Goal: Task Accomplishment & Management: Use online tool/utility

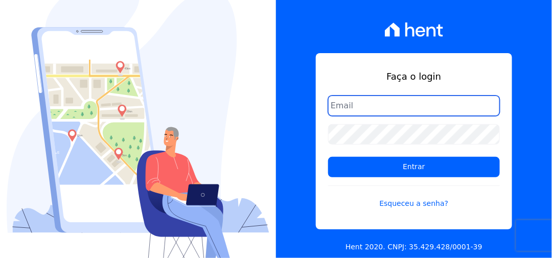
click at [367, 109] on input "email" at bounding box center [414, 106] width 172 height 20
click at [377, 111] on input "k" at bounding box center [414, 106] width 172 height 20
type input "kalil@apiceincorporadora.com.br"
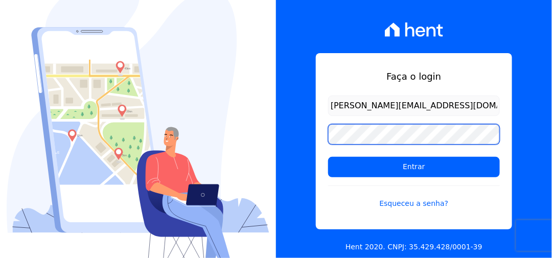
click at [328, 157] on input "Entrar" at bounding box center [414, 167] width 172 height 20
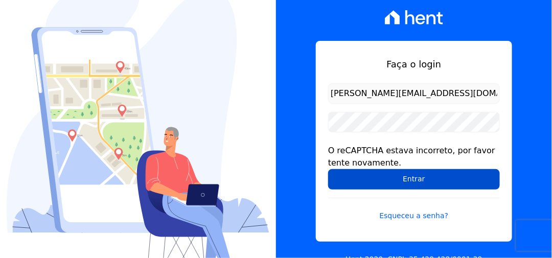
click at [410, 179] on input "Entrar" at bounding box center [414, 179] width 172 height 20
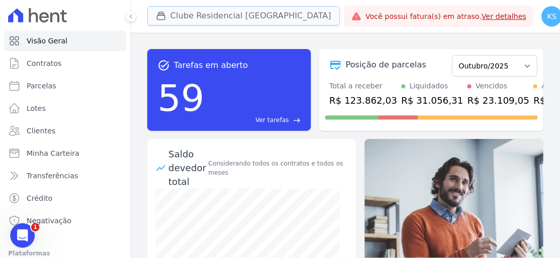
click at [197, 15] on button "Clube Residencial [GEOGRAPHIC_DATA]" at bounding box center [243, 15] width 193 height 19
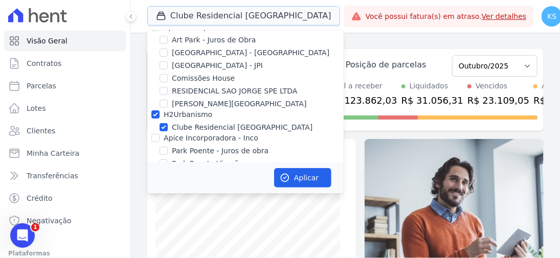
scroll to position [17, 0]
click at [295, 180] on button "Aplicar" at bounding box center [302, 177] width 57 height 19
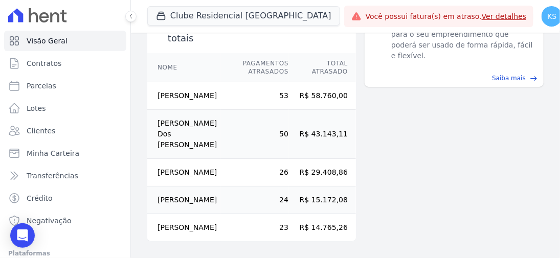
scroll to position [371, 0]
click at [46, 87] on span "Parcelas" at bounding box center [42, 86] width 30 height 10
select select
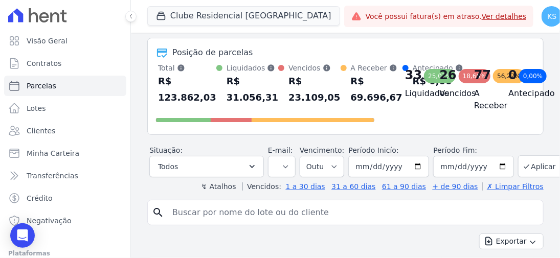
scroll to position [43, 0]
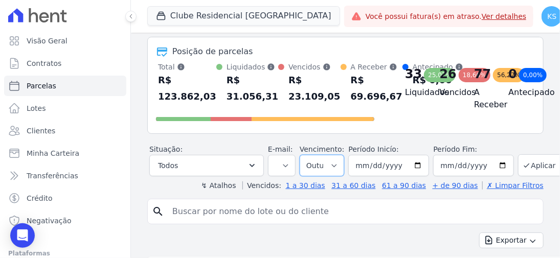
click at [326, 176] on select "Filtrar por período ──────── Todos os meses Novembro/2022 Dezembro/2022 Janeiro…" at bounding box center [322, 165] width 44 height 21
select select "09/2025"
click at [300, 165] on select "Filtrar por período ──────── Todos os meses Novembro/2022 Dezembro/2022 Janeiro…" at bounding box center [322, 165] width 44 height 21
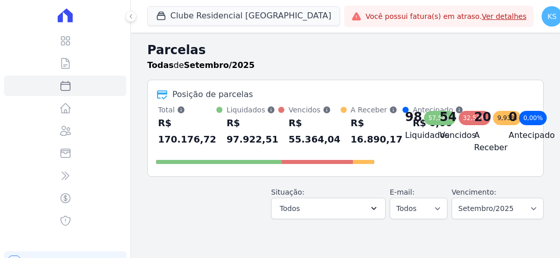
select select
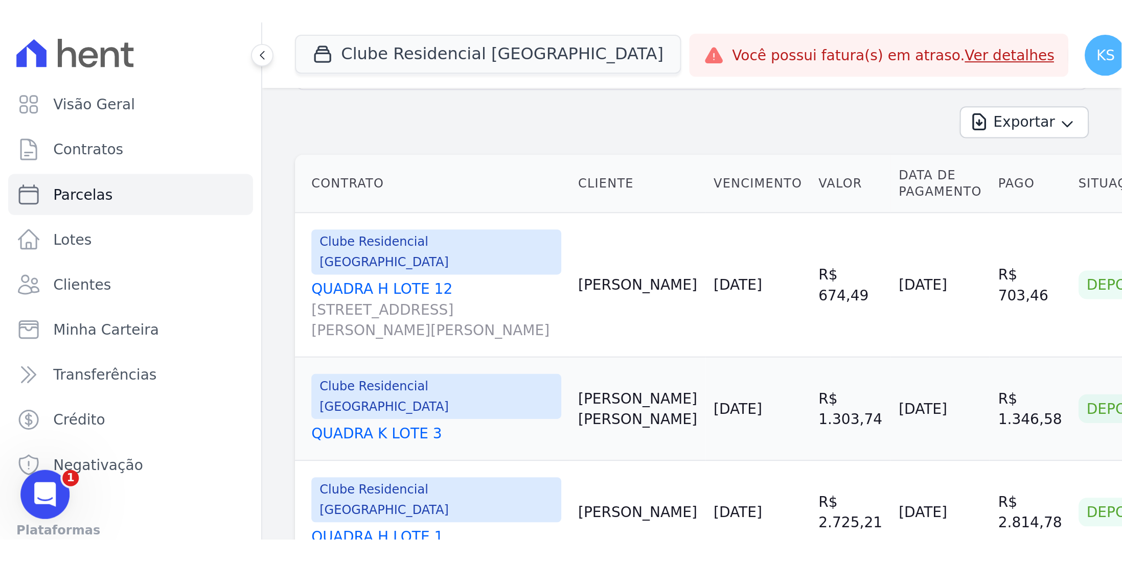
scroll to position [214, 0]
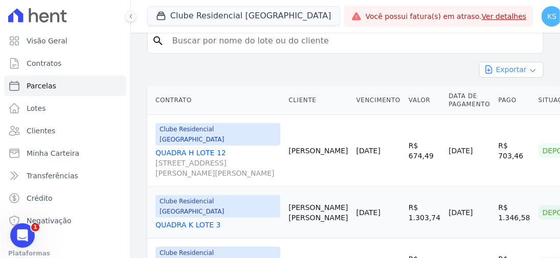
click at [509, 78] on button "Exportar" at bounding box center [511, 70] width 64 height 16
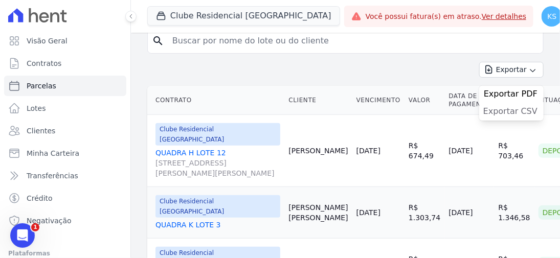
click at [511, 117] on span "Exportar CSV" at bounding box center [510, 111] width 54 height 10
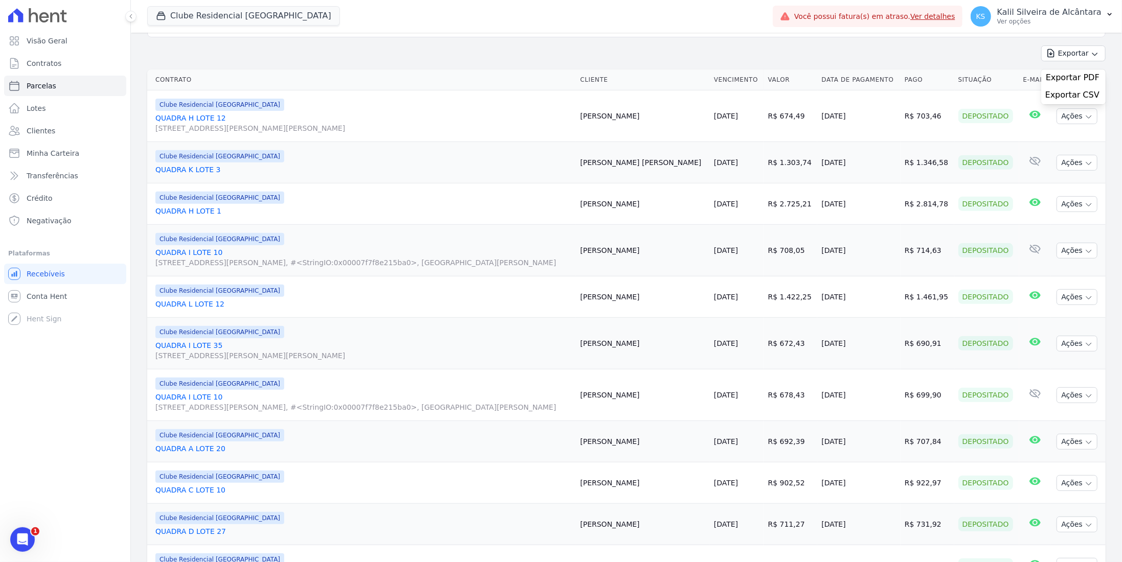
scroll to position [187, 0]
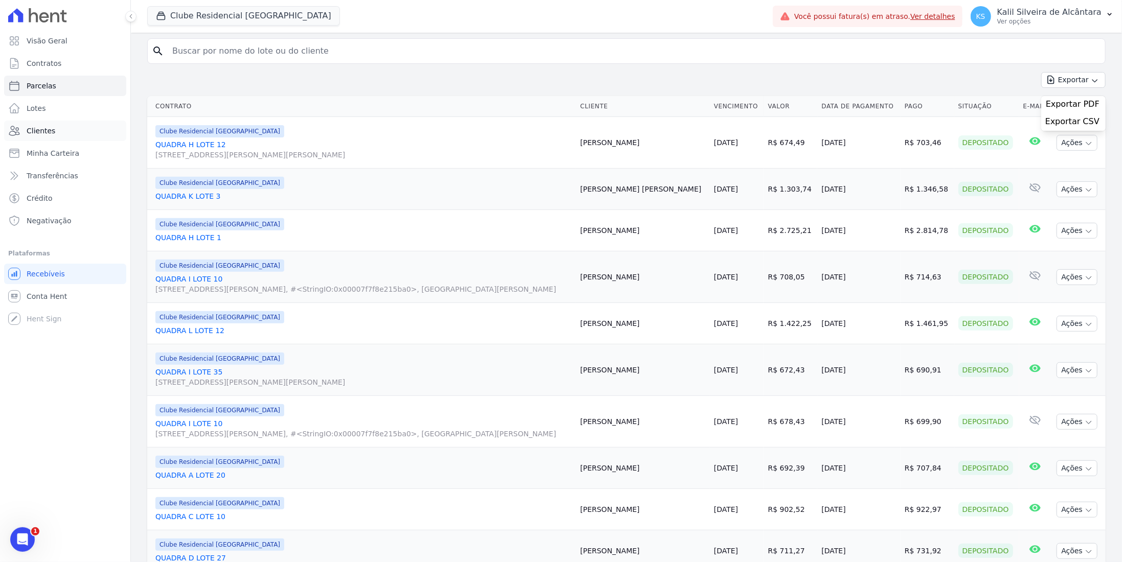
click at [66, 135] on link "Clientes" at bounding box center [65, 131] width 122 height 20
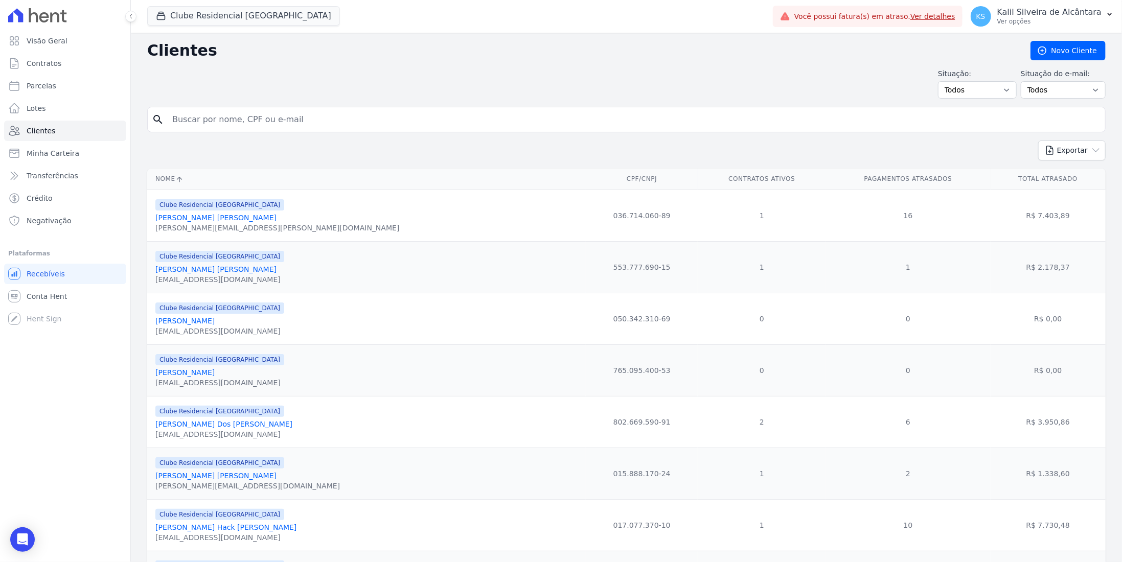
click at [246, 117] on input "search" at bounding box center [633, 119] width 935 height 20
type input "amauricio"
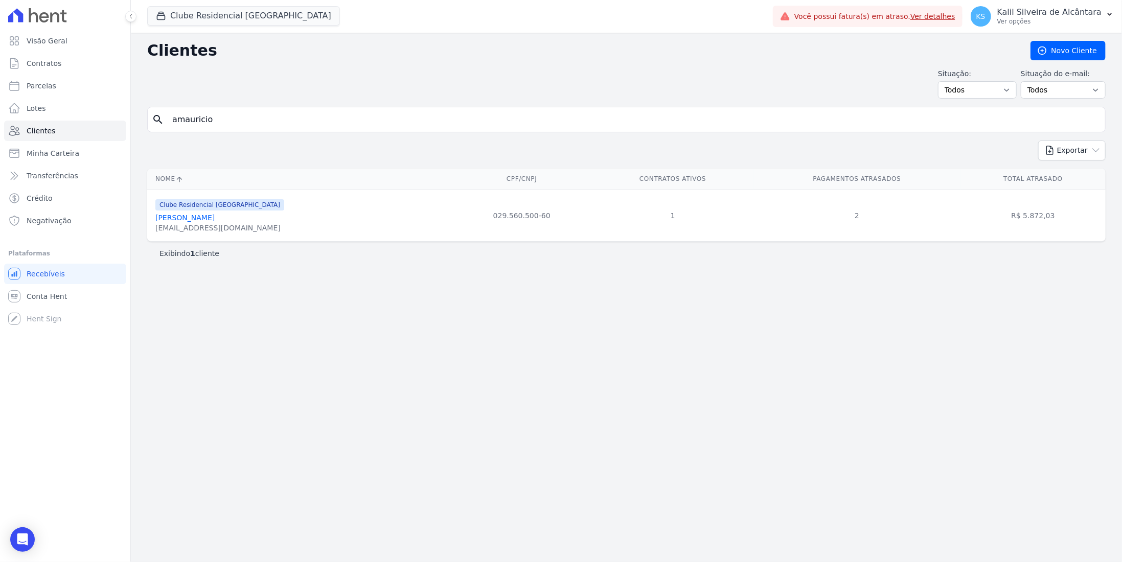
click at [208, 218] on link "[PERSON_NAME]" at bounding box center [184, 218] width 59 height 8
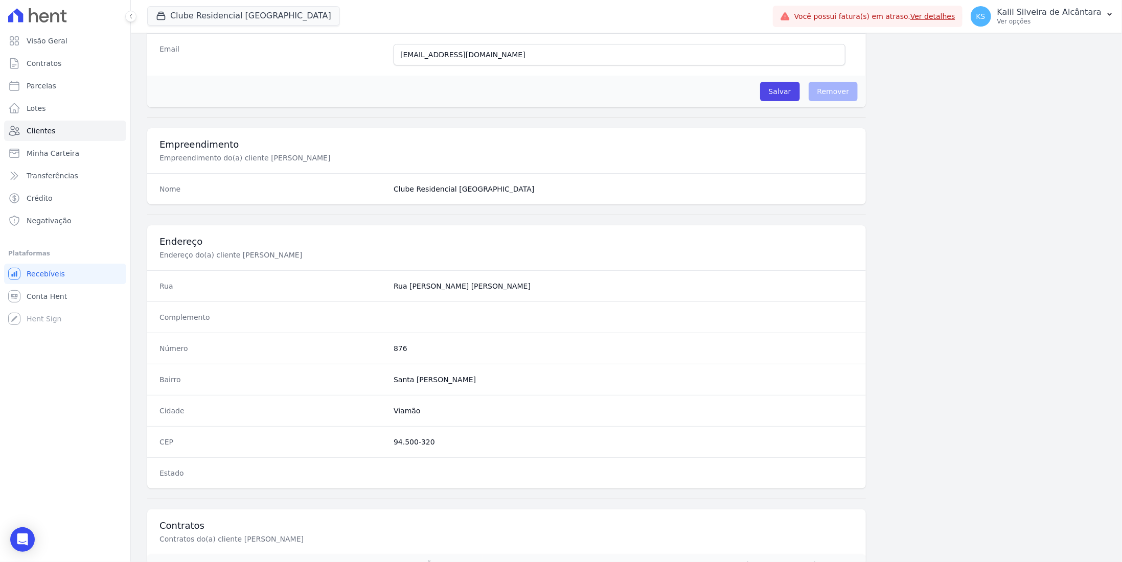
scroll to position [387, 0]
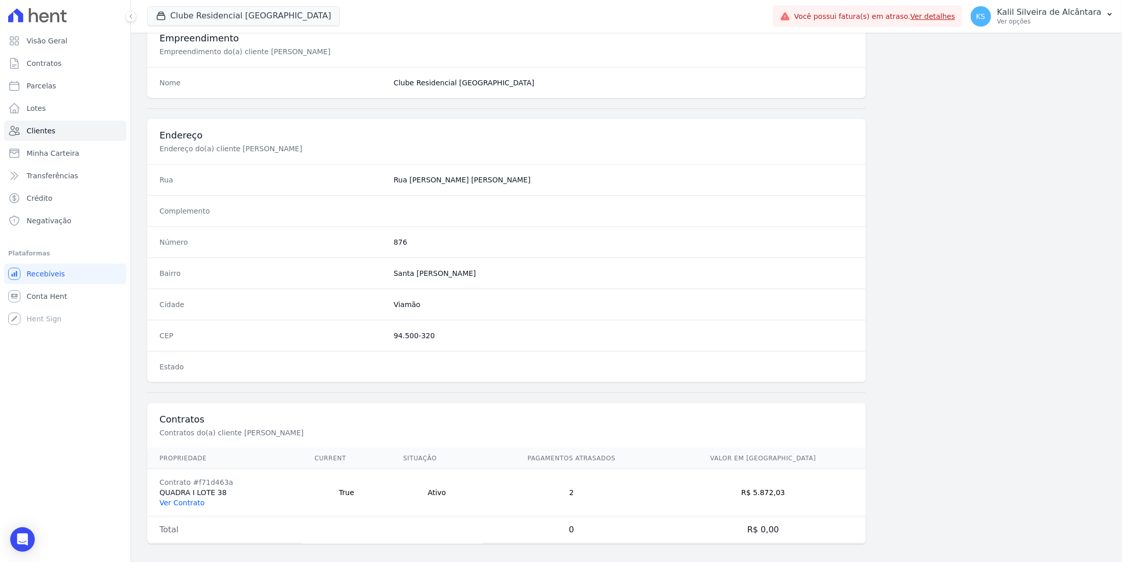
click at [190, 258] on link "Ver Contrato" at bounding box center [181, 503] width 45 height 8
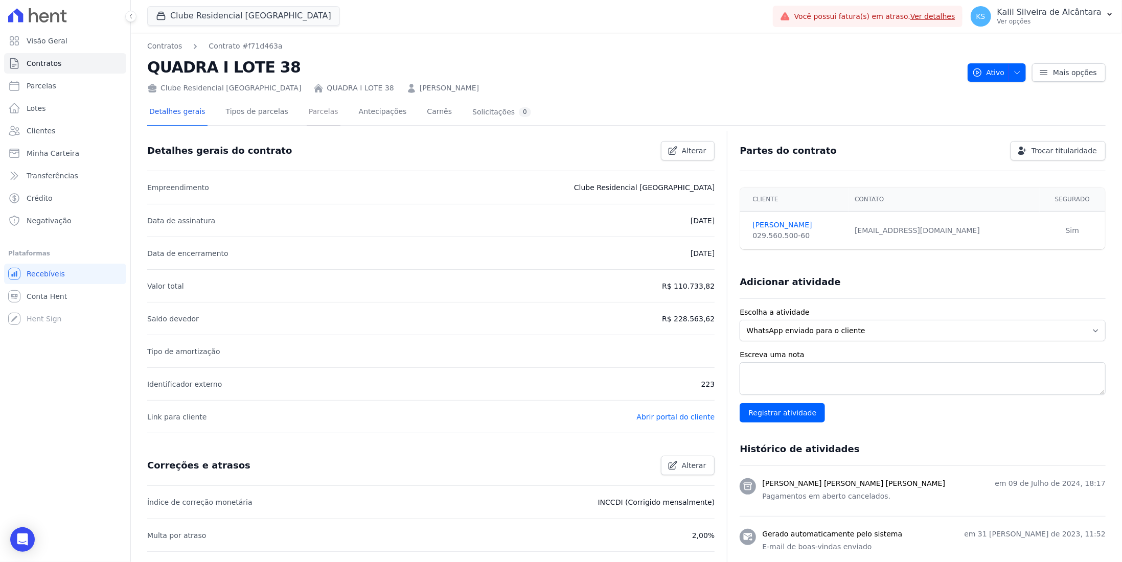
click at [307, 122] on link "Parcelas" at bounding box center [324, 112] width 34 height 27
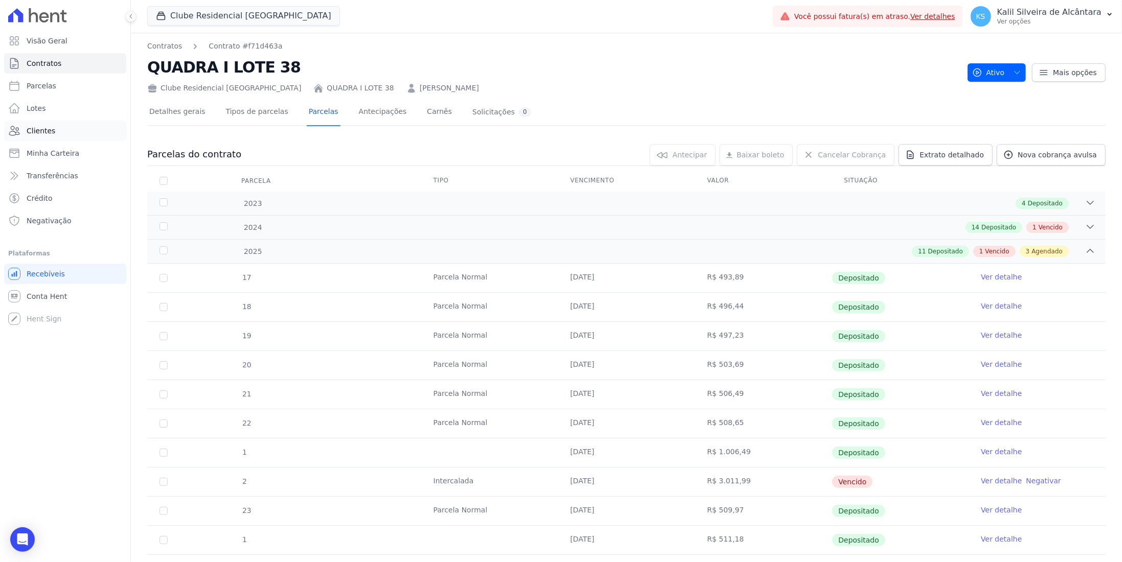
click at [62, 132] on link "Clientes" at bounding box center [65, 131] width 122 height 20
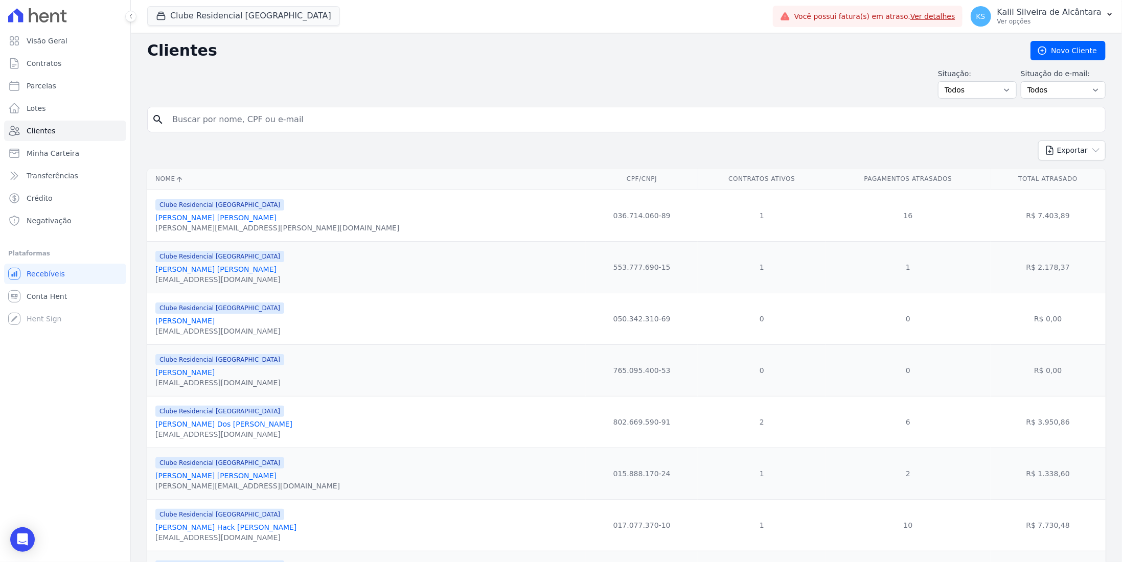
click at [226, 116] on input "search" at bounding box center [633, 119] width 935 height 20
type input "franciele feijo"
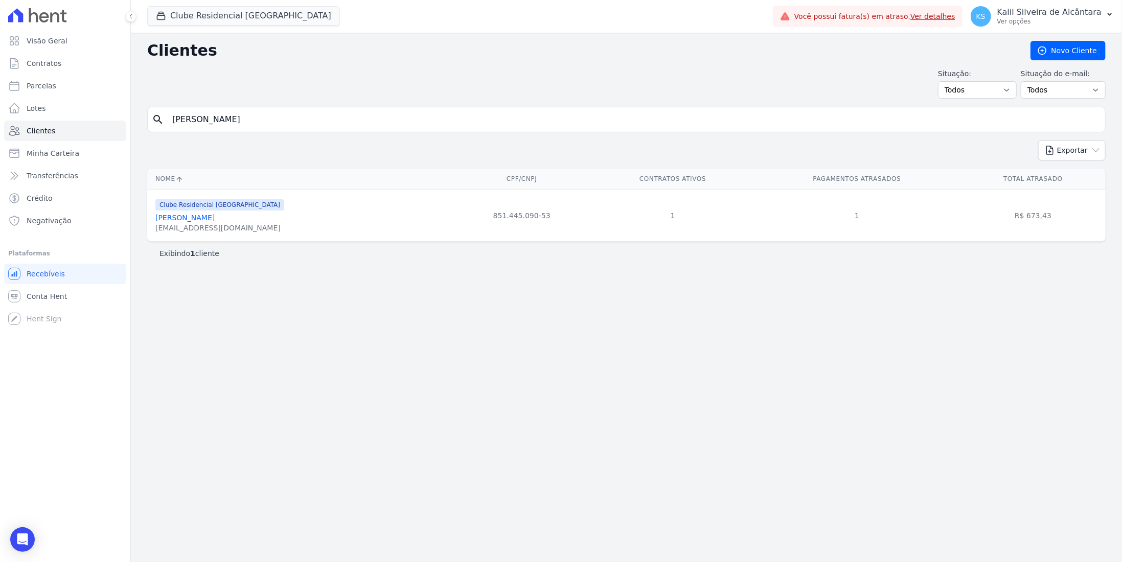
click at [205, 218] on link "Franciele Feijo Flores" at bounding box center [184, 218] width 59 height 8
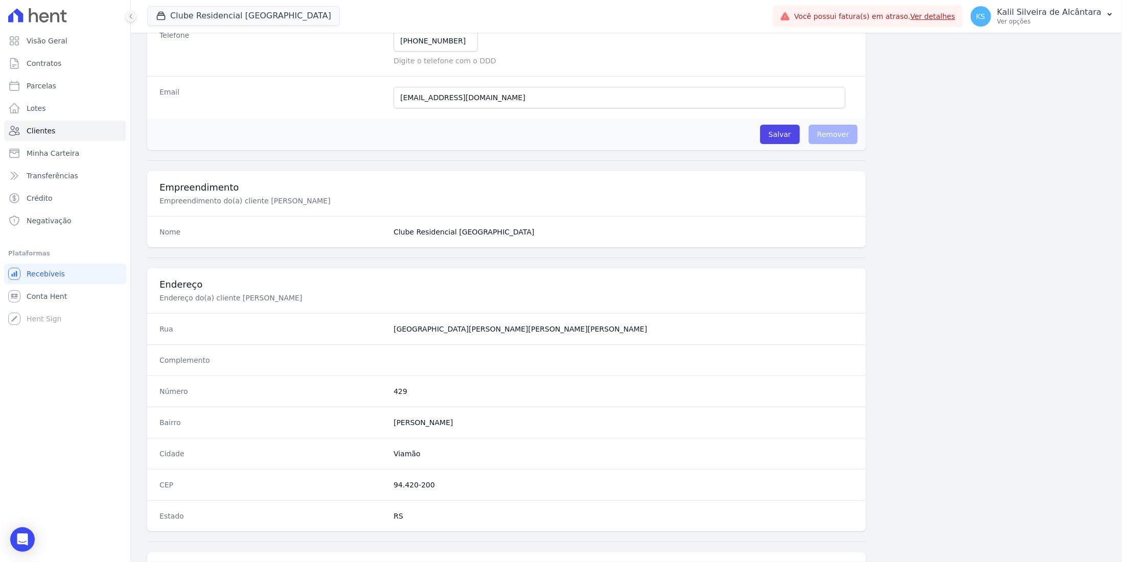
scroll to position [387, 0]
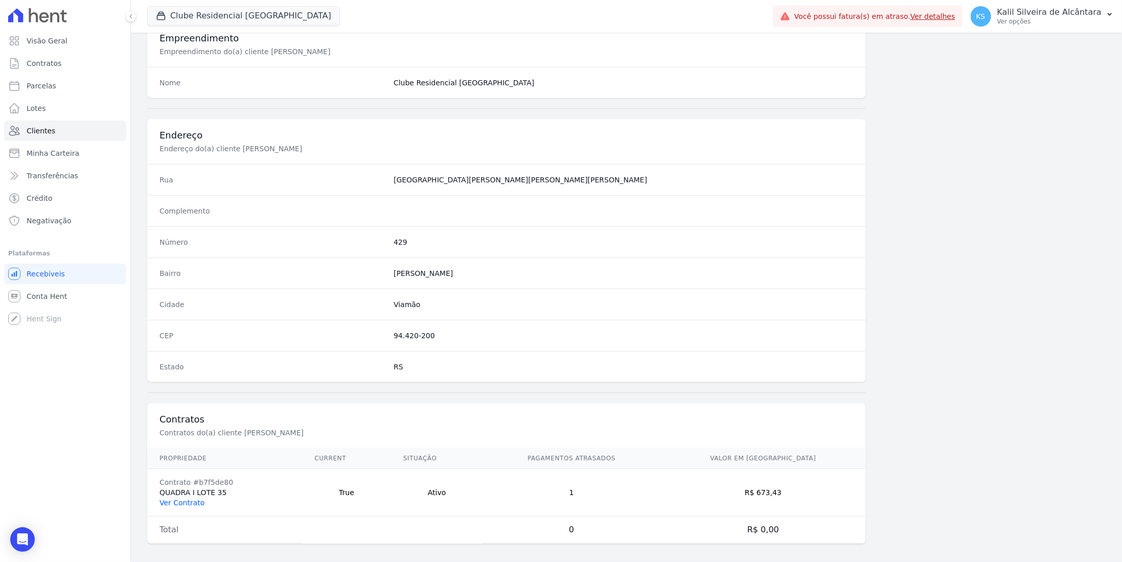
click at [176, 258] on link "Ver Contrato" at bounding box center [181, 503] width 45 height 8
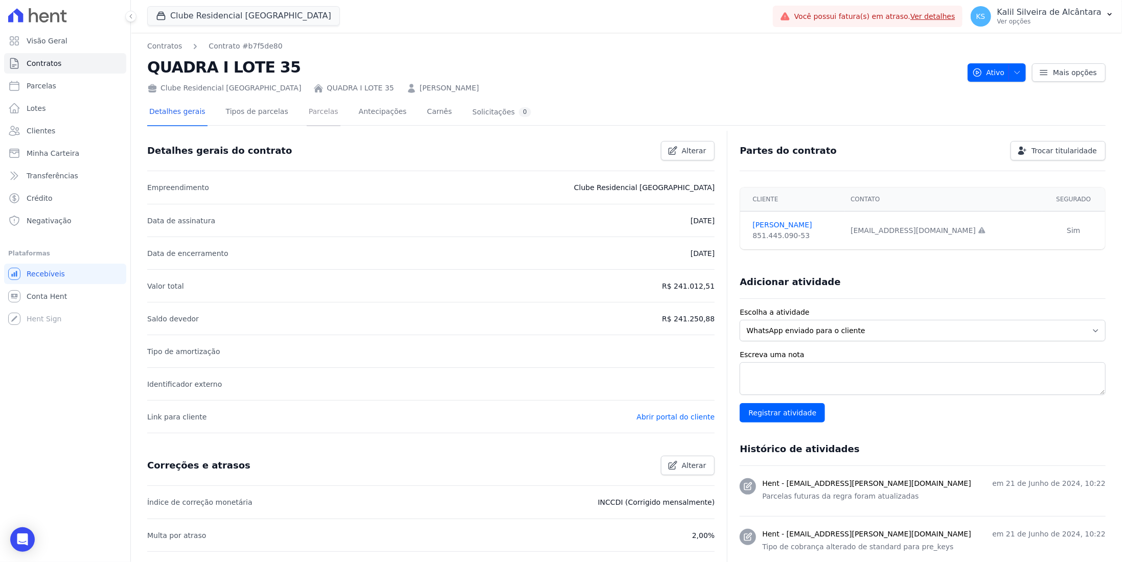
click at [307, 121] on link "Parcelas" at bounding box center [324, 112] width 34 height 27
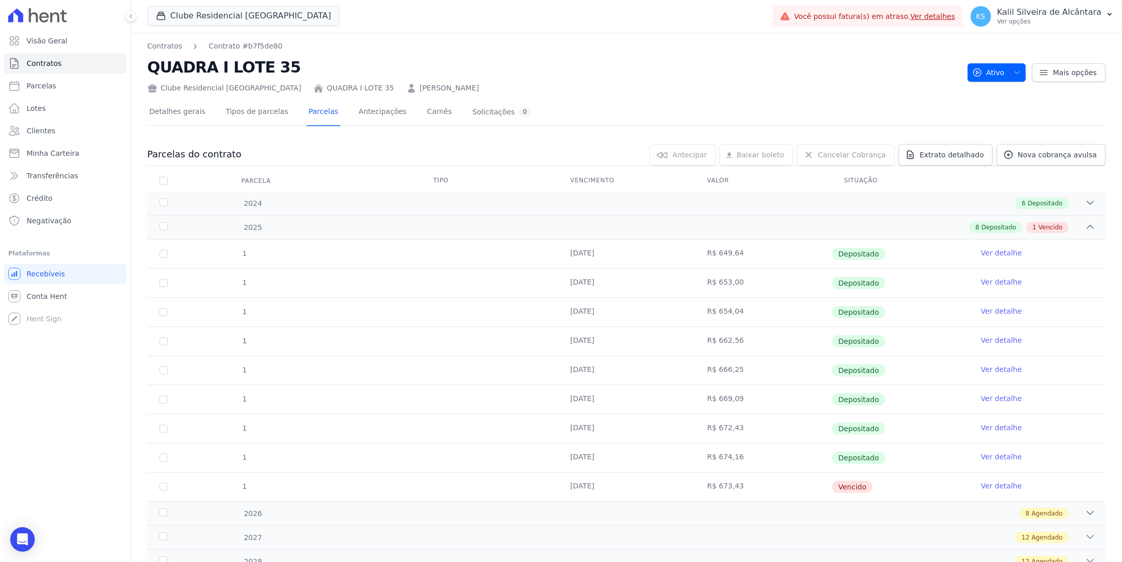
scroll to position [54, 0]
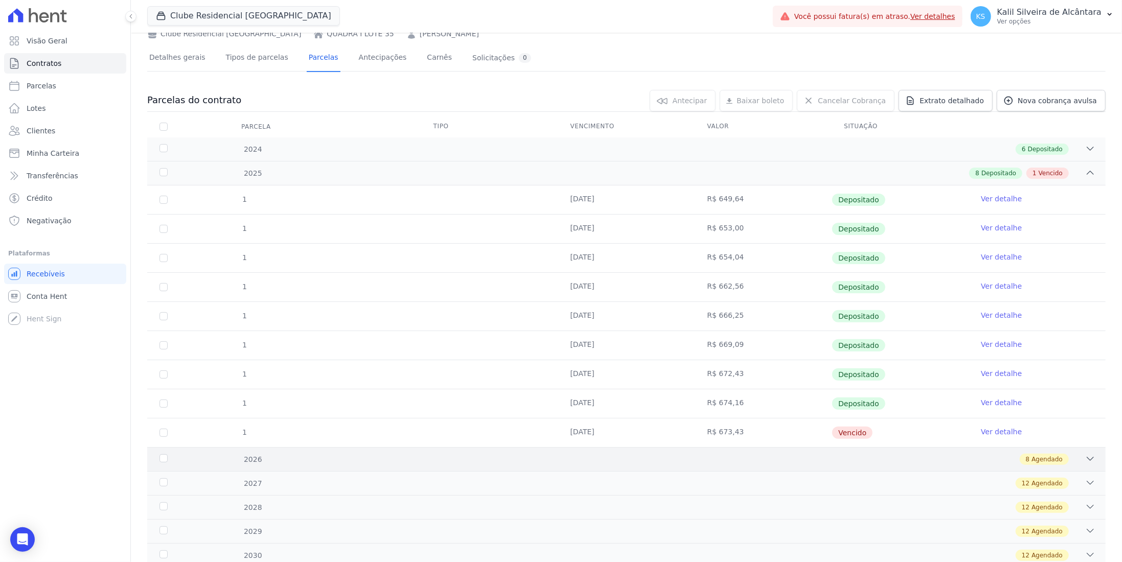
click at [559, 258] on div "8 Agendado" at bounding box center [673, 459] width 843 height 11
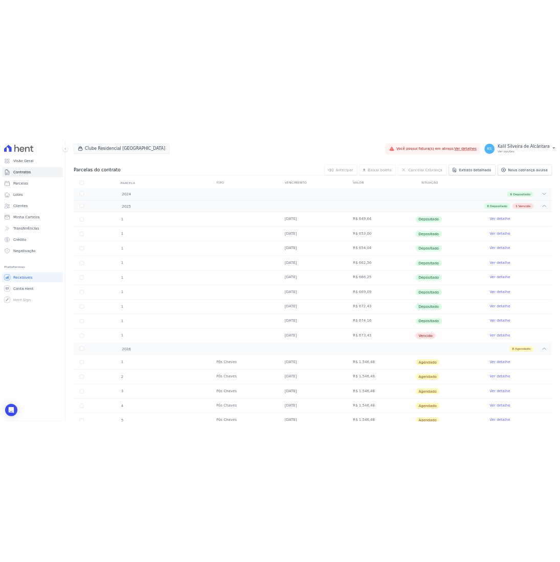
scroll to position [111, 0]
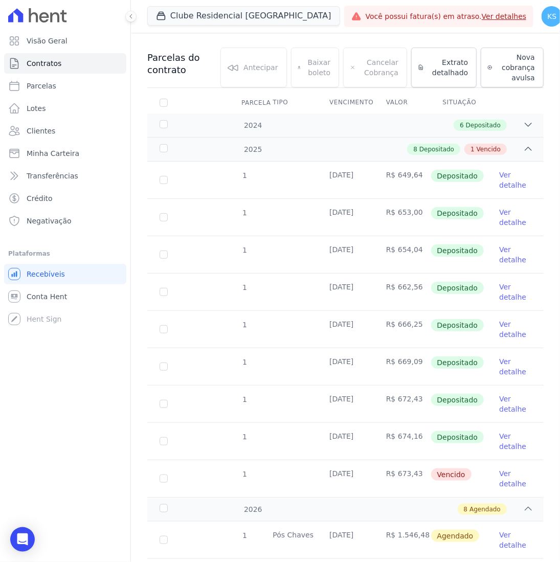
click at [533, 258] on td "Ver detalhe" at bounding box center [515, 291] width 57 height 37
click at [544, 258] on div "1 10/01/2025 R$ 649,64 Depositado Ver detalhe 1 10/02/2025 R$ 653,00 Depositado…" at bounding box center [345, 328] width 429 height 343
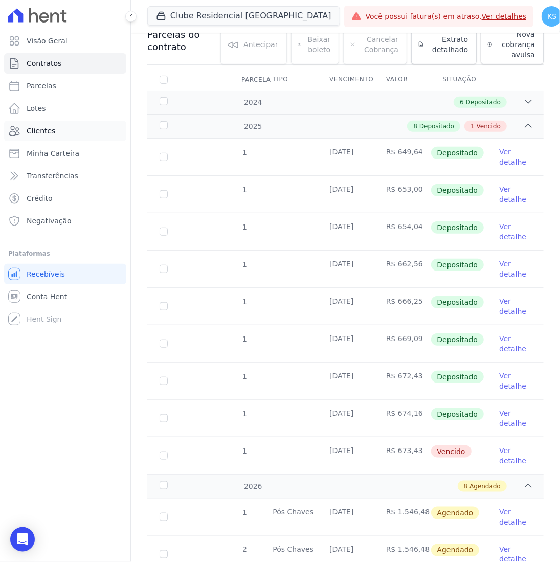
click at [29, 131] on span "Clientes" at bounding box center [41, 131] width 29 height 10
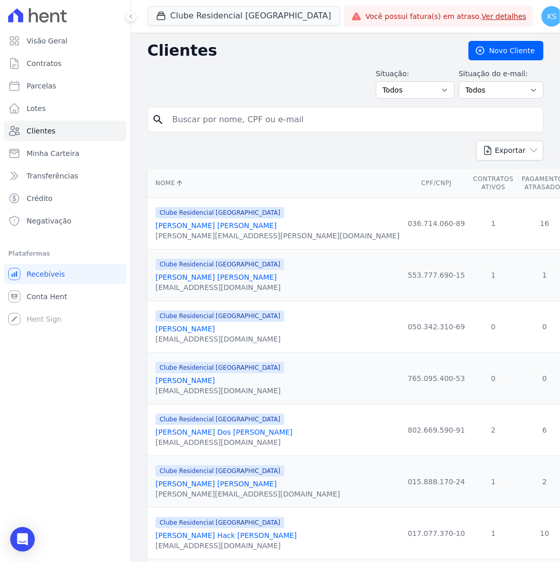
click at [242, 117] on input "search" at bounding box center [352, 119] width 373 height 20
type input "alessandro"
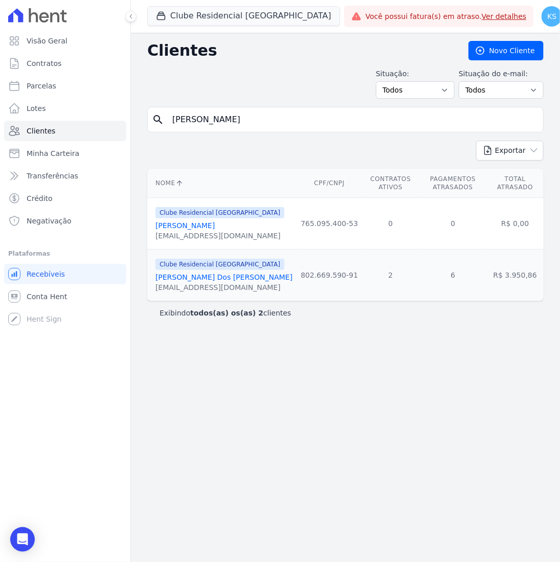
click at [206, 258] on link "[PERSON_NAME] Dos [PERSON_NAME]" at bounding box center [223, 277] width 137 height 8
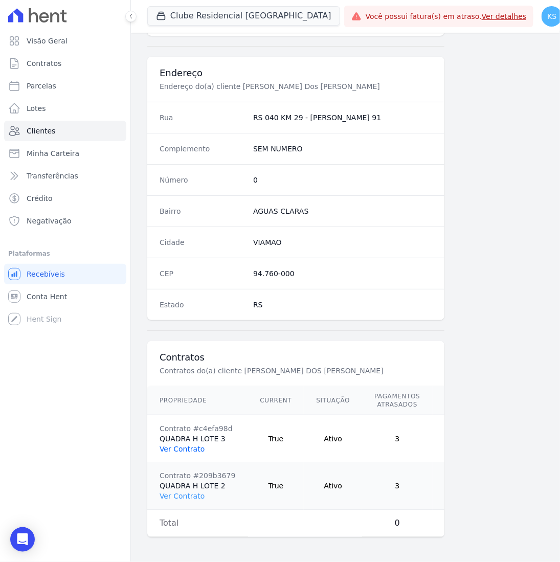
click at [182, 258] on link "Ver Contrato" at bounding box center [181, 449] width 45 height 8
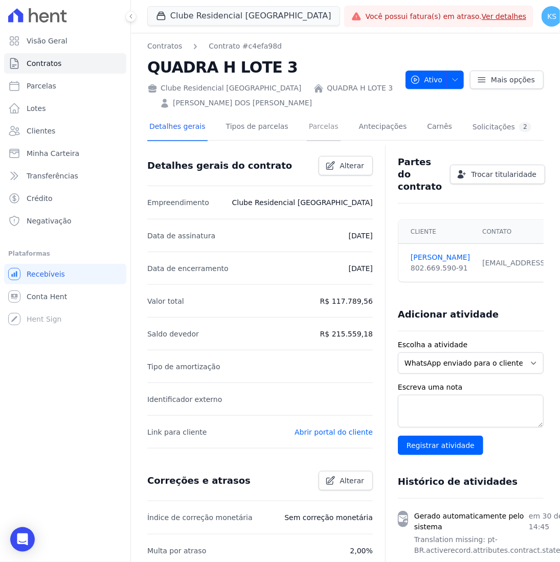
click at [307, 123] on link "Parcelas" at bounding box center [324, 127] width 34 height 27
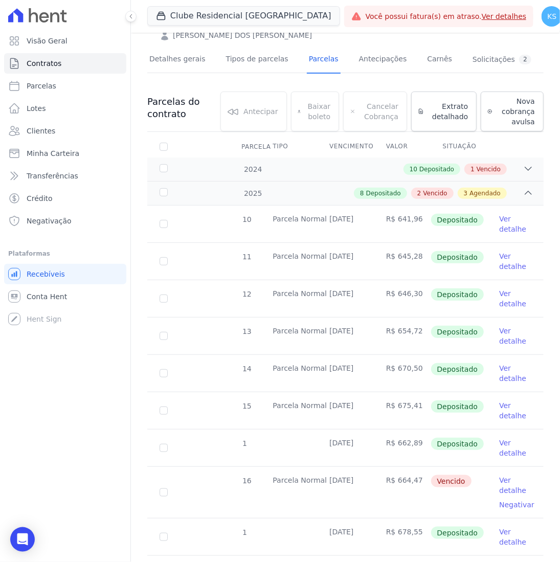
scroll to position [66, 0]
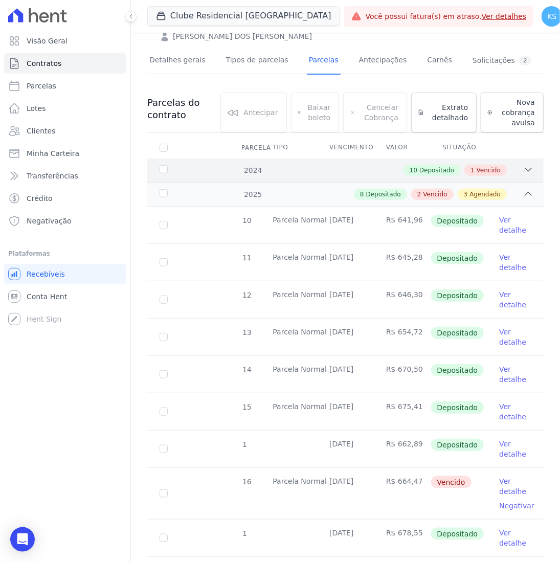
click at [411, 170] on span "10" at bounding box center [413, 170] width 8 height 9
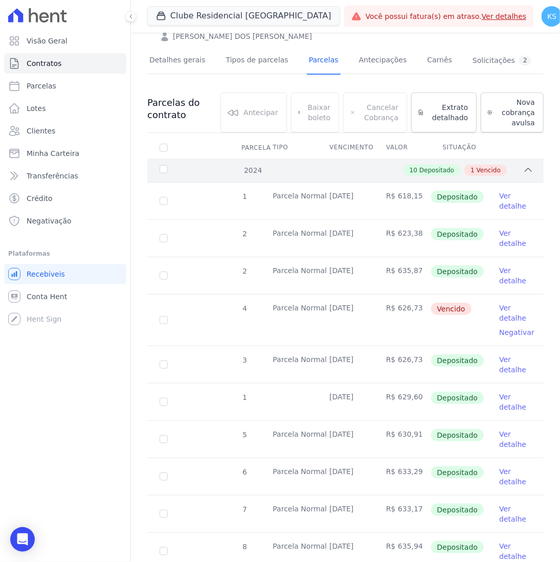
click at [524, 171] on icon at bounding box center [528, 170] width 10 height 10
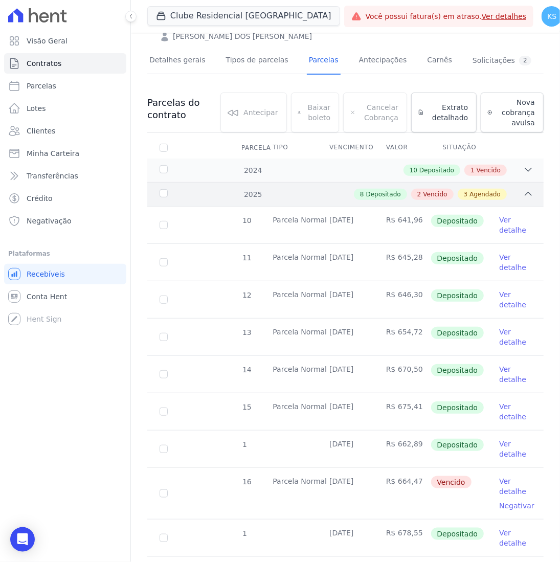
click at [524, 189] on icon at bounding box center [528, 194] width 10 height 10
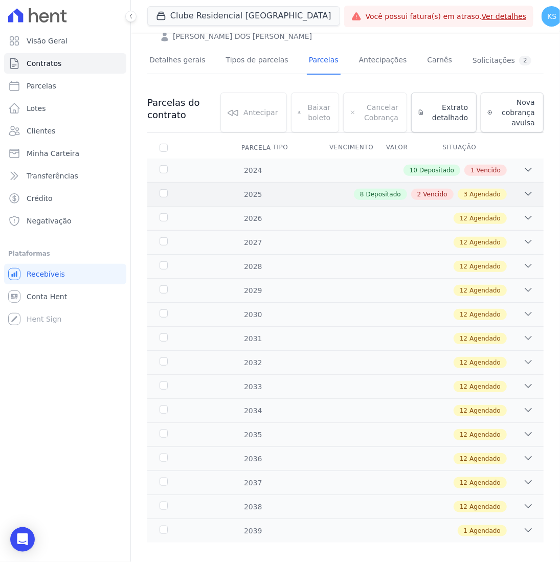
click at [524, 189] on icon at bounding box center [528, 194] width 10 height 10
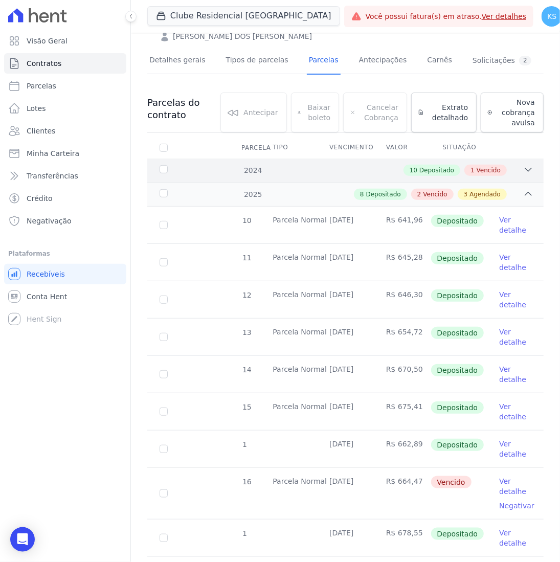
click at [515, 169] on div "10 Depositado 1 Vencido" at bounding box center [364, 170] width 337 height 11
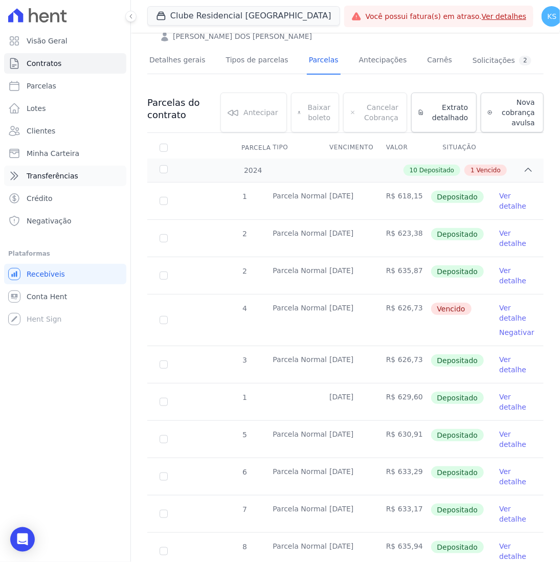
click at [76, 175] on link "Transferências" at bounding box center [65, 176] width 122 height 20
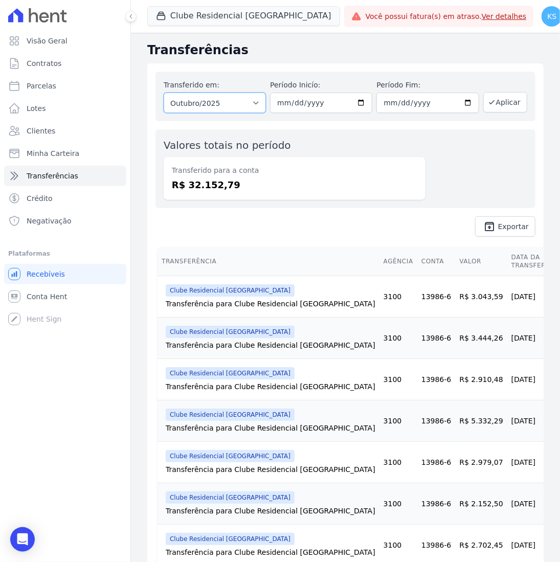
click at [238, 102] on select "Todos os meses Novembro/2022 Dezembro/2022 Janeiro/2023 Fevereiro/2023 Março/20…" at bounding box center [215, 103] width 102 height 20
select select "09/2025"
click at [164, 93] on select "Todos os meses Novembro/2022 Dezembro/2022 Janeiro/2023 Fevereiro/2023 Março/20…" at bounding box center [215, 103] width 102 height 20
click at [497, 106] on button "Aplicar" at bounding box center [505, 102] width 44 height 20
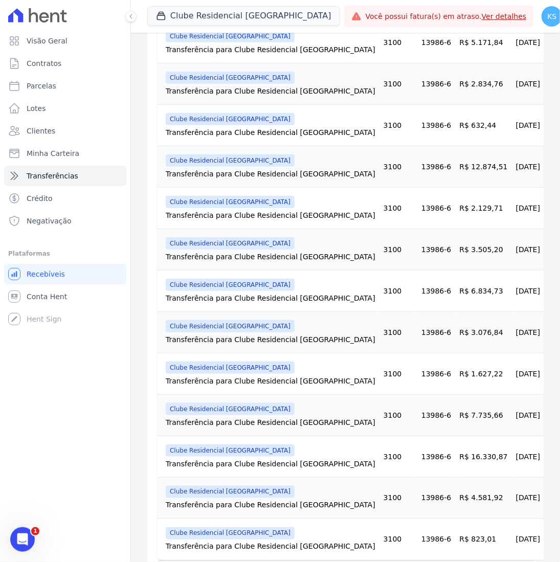
scroll to position [454, 0]
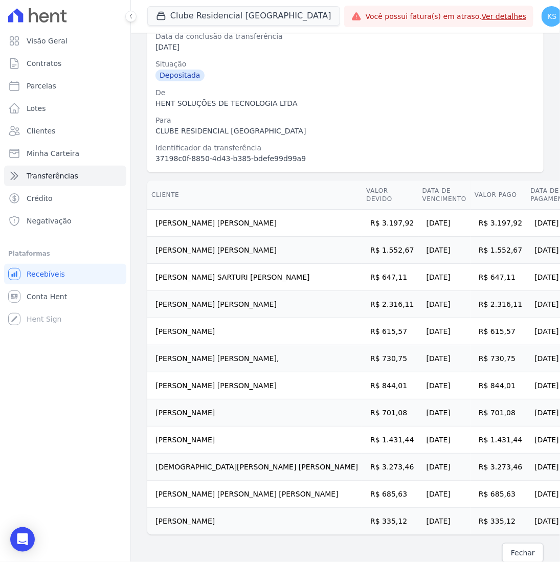
scroll to position [120, 0]
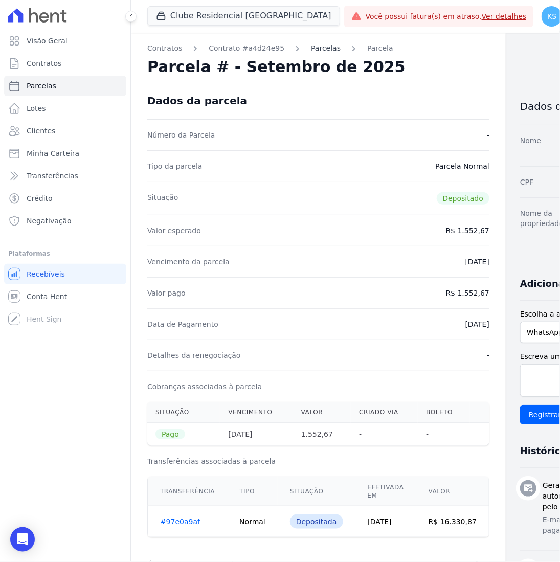
click at [312, 52] on link "Parcelas" at bounding box center [326, 48] width 30 height 11
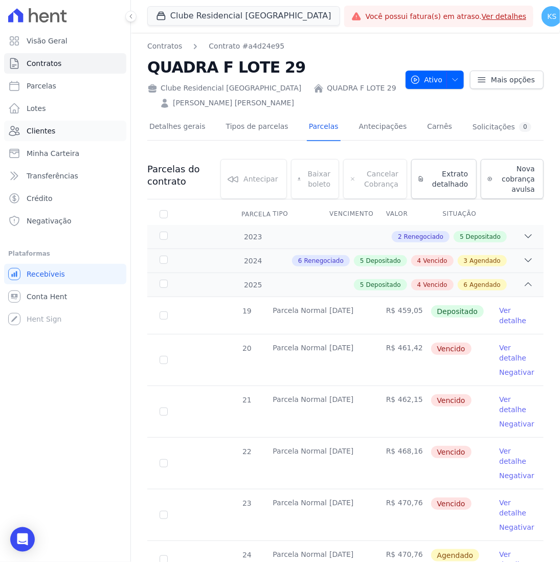
click at [58, 139] on link "Clientes" at bounding box center [65, 131] width 122 height 20
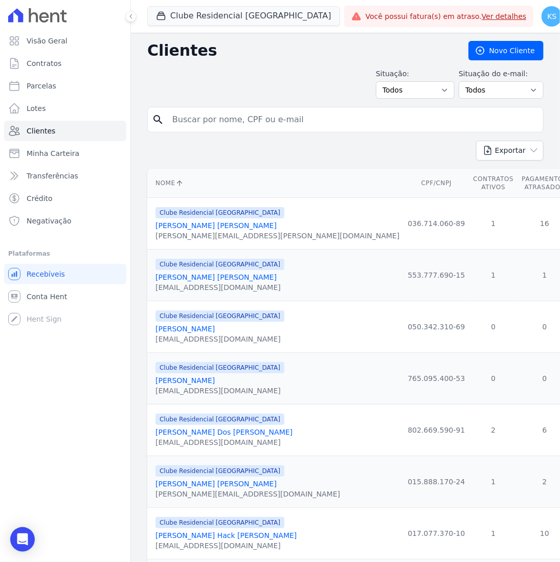
click at [237, 118] on input "search" at bounding box center [352, 119] width 373 height 20
type input "evandro"
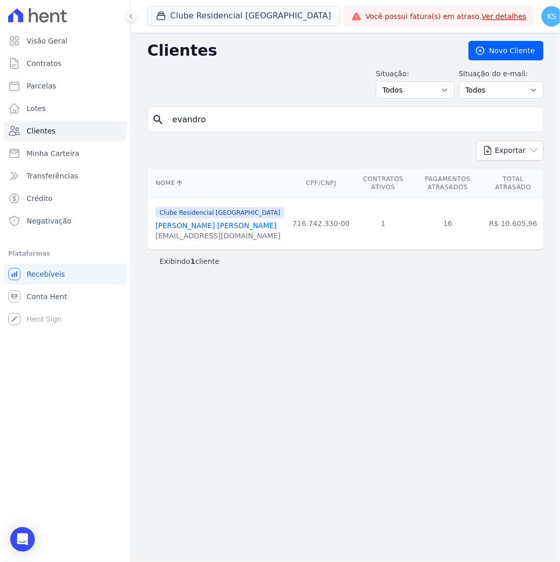
click at [180, 221] on link "[PERSON_NAME] [PERSON_NAME]" at bounding box center [215, 225] width 121 height 8
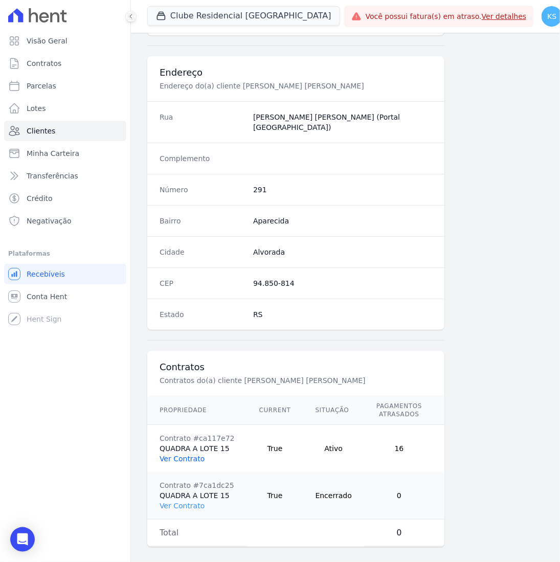
click at [185, 454] on link "Ver Contrato" at bounding box center [181, 458] width 45 height 8
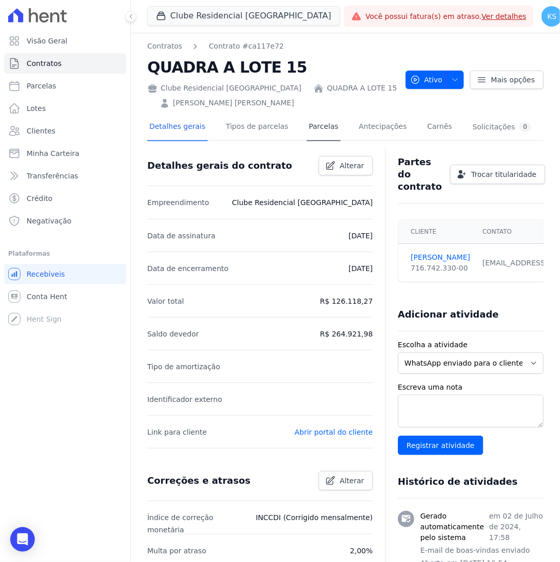
drag, startPoint x: 330, startPoint y: 124, endPoint x: 316, endPoint y: 126, distance: 13.5
click at [316, 126] on div "Detalhes gerais Tipos de parcelas [GEOGRAPHIC_DATA] Antecipações [PERSON_NAME] …" at bounding box center [340, 127] width 386 height 27
click at [316, 126] on link "Parcelas" at bounding box center [324, 127] width 34 height 27
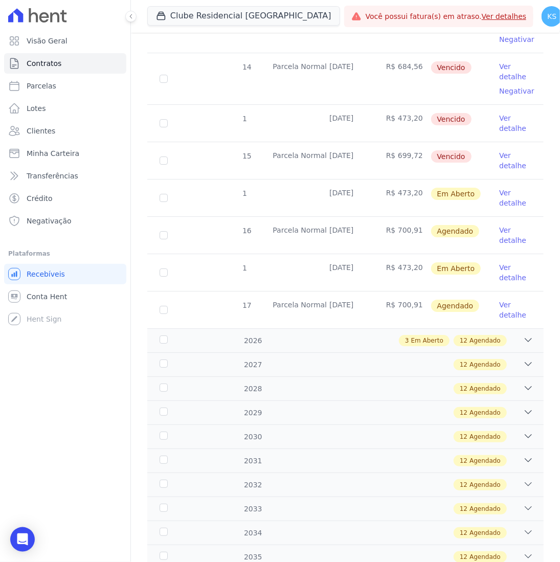
scroll to position [1134, 0]
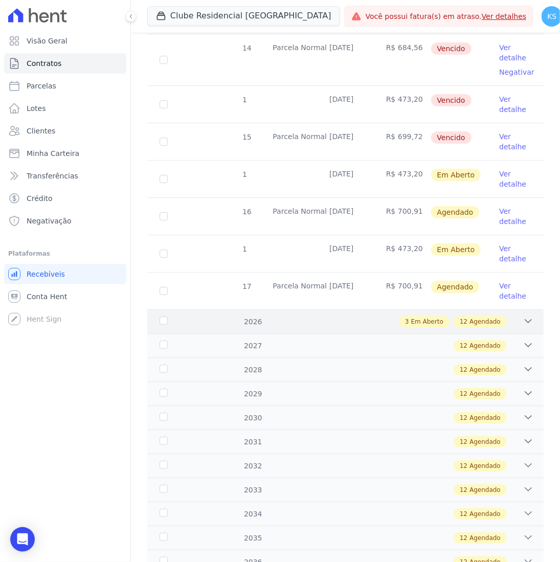
click at [463, 316] on div "12 Agendado" at bounding box center [479, 321] width 53 height 11
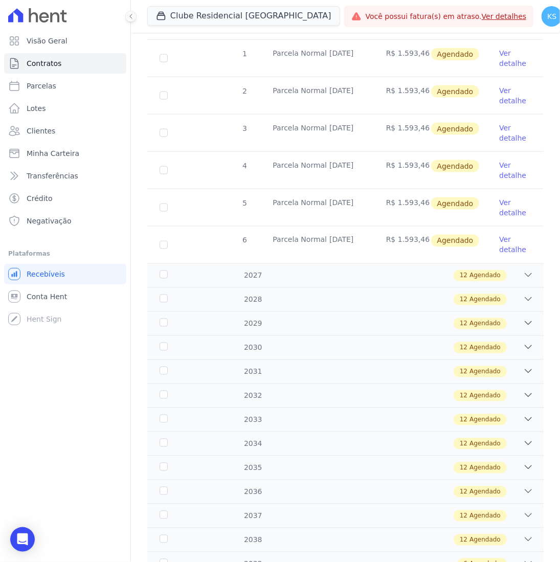
scroll to position [1765, 0]
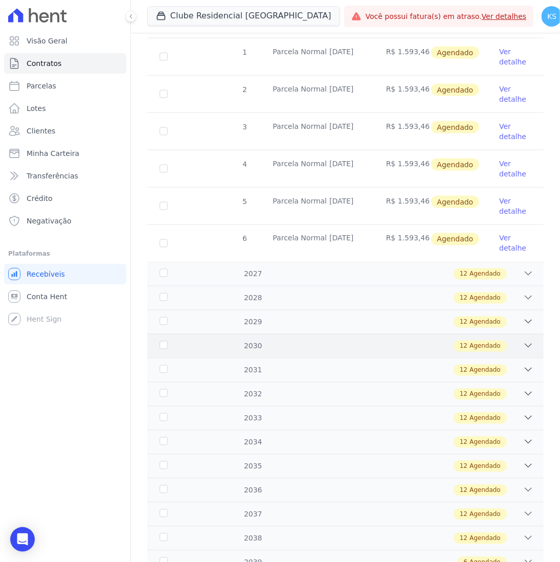
click at [360, 334] on div "2030 12 Agendado" at bounding box center [345, 346] width 396 height 24
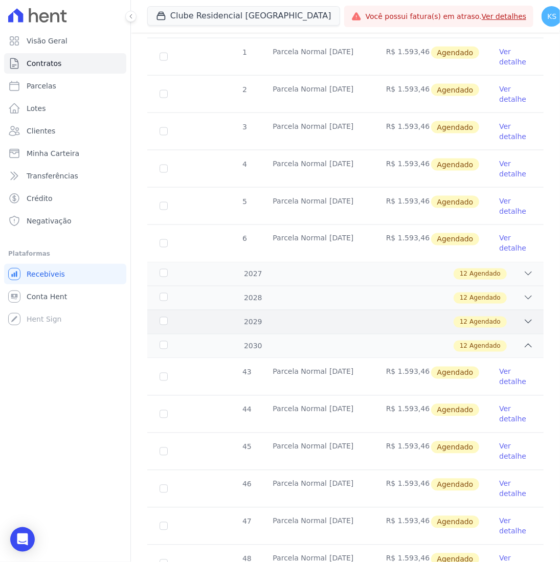
click at [366, 316] on div "12 Agendado" at bounding box center [364, 321] width 337 height 11
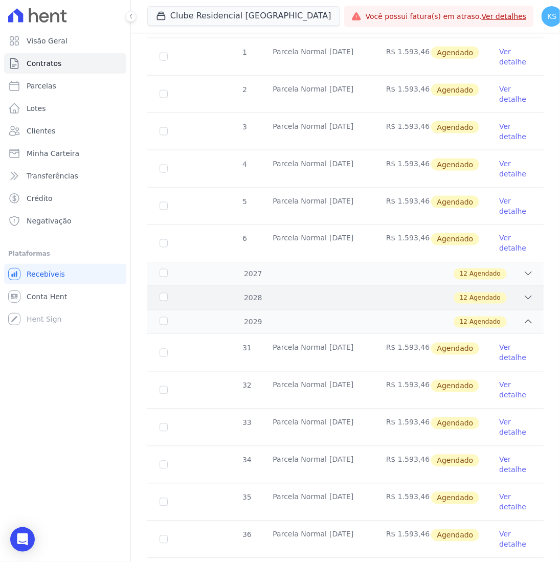
click at [374, 292] on div "12 Agendado" at bounding box center [364, 297] width 337 height 11
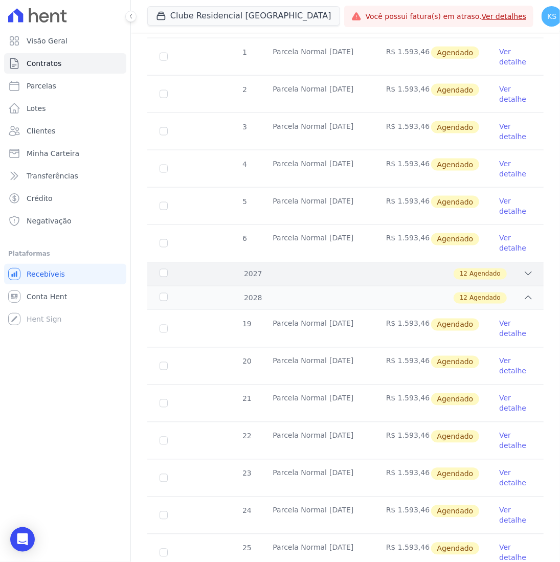
click at [384, 268] on div "12 Agendado" at bounding box center [364, 273] width 337 height 11
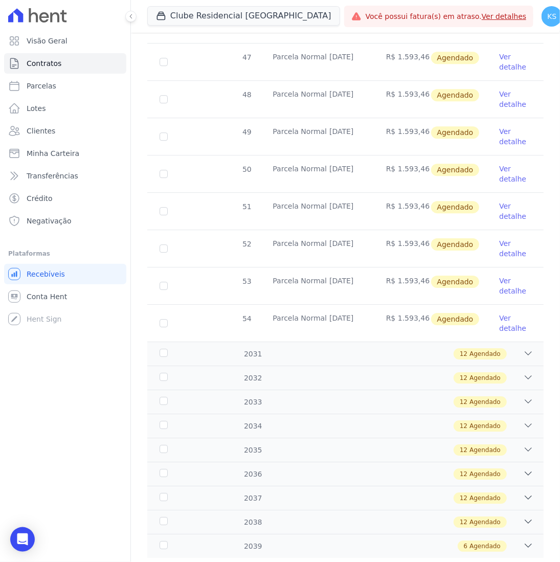
scroll to position [3575, 0]
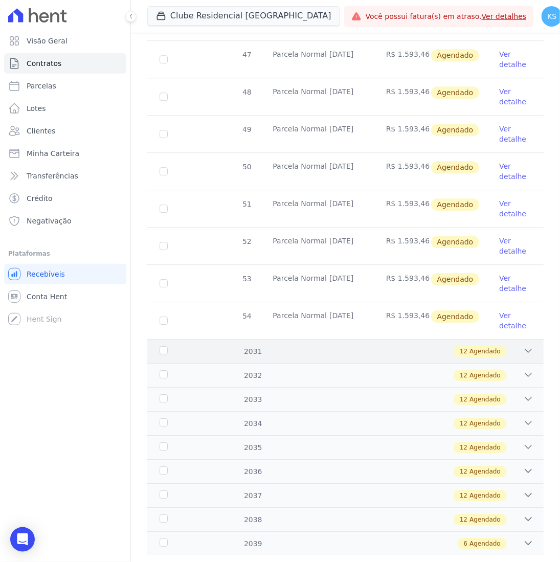
click at [421, 339] on div "2031 12 Agendado" at bounding box center [345, 351] width 396 height 24
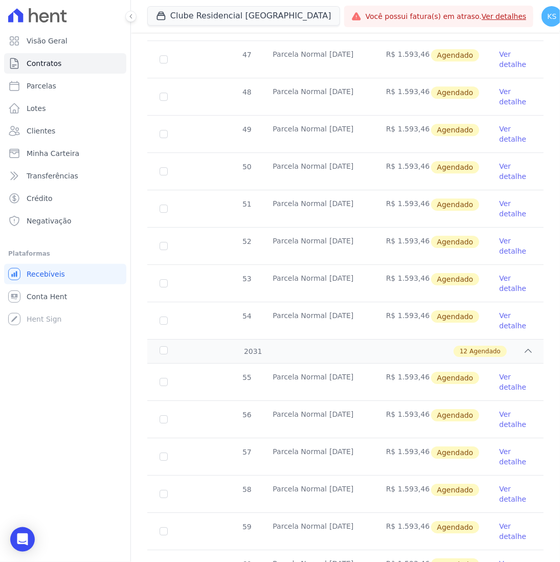
scroll to position [4020, 0]
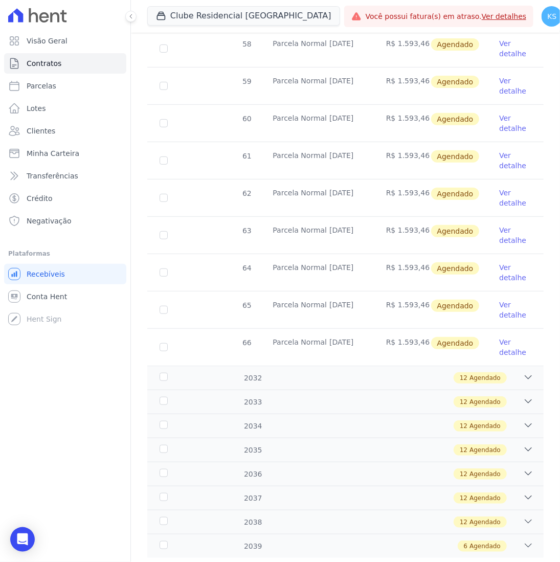
click at [421, 438] on div "2035 12 Agendado" at bounding box center [345, 450] width 396 height 24
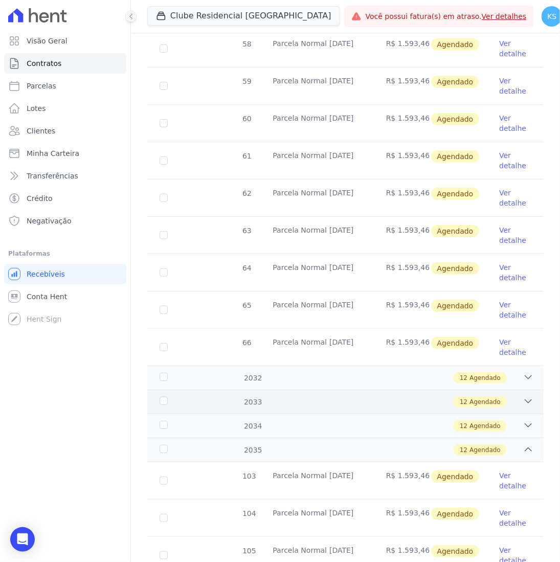
click at [433, 389] on div "2033 12 Agendado" at bounding box center [345, 401] width 396 height 24
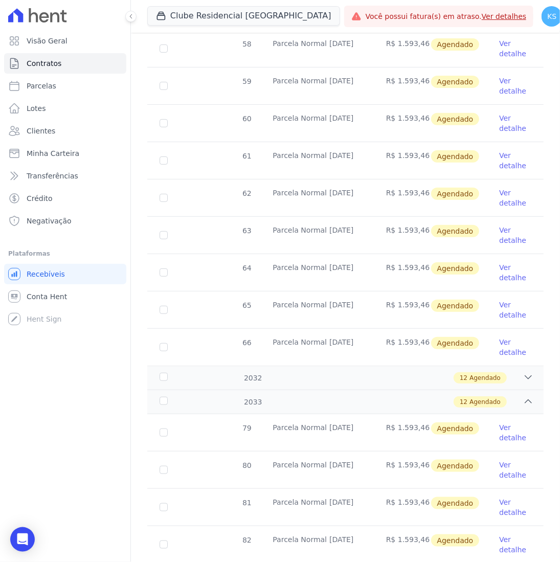
click at [452, 341] on div "55 [GEOGRAPHIC_DATA] [DATE] R$ 1.593,46 [GEOGRAPHIC_DATA] Ver detalhe 56 [GEOGR…" at bounding box center [345, 141] width 429 height 455
click at [450, 365] on div "2032 12 Agendado" at bounding box center [345, 377] width 396 height 24
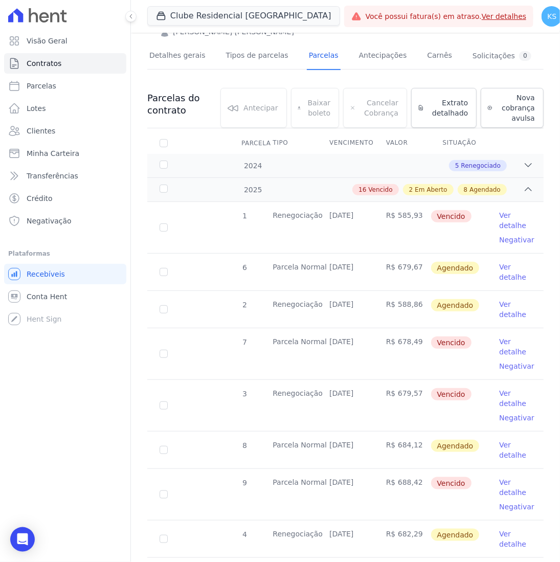
scroll to position [0, 0]
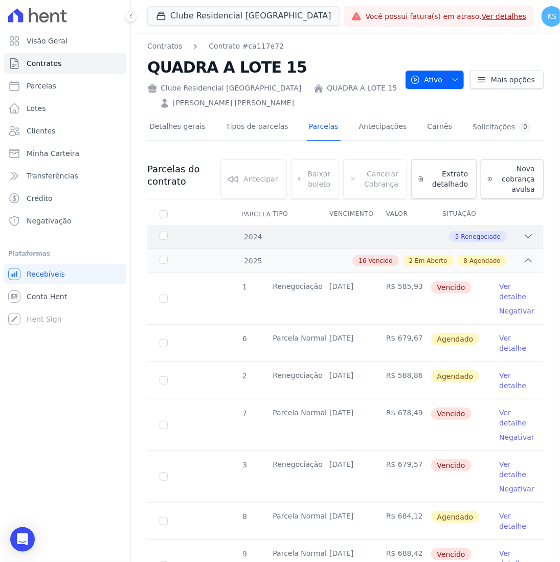
click at [509, 233] on div "5 Renegociado" at bounding box center [364, 236] width 337 height 11
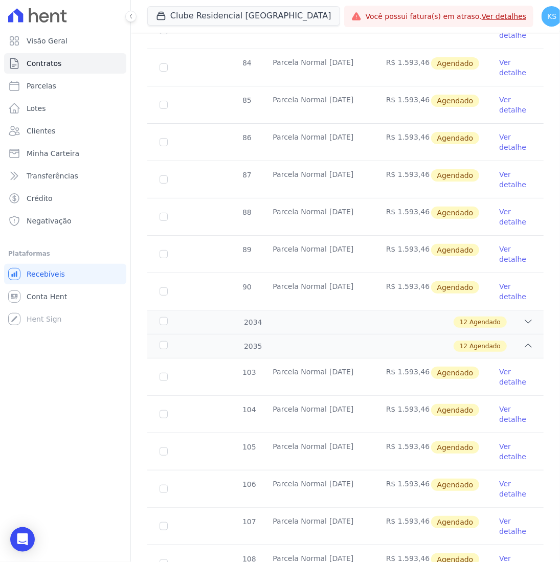
scroll to position [5555, 0]
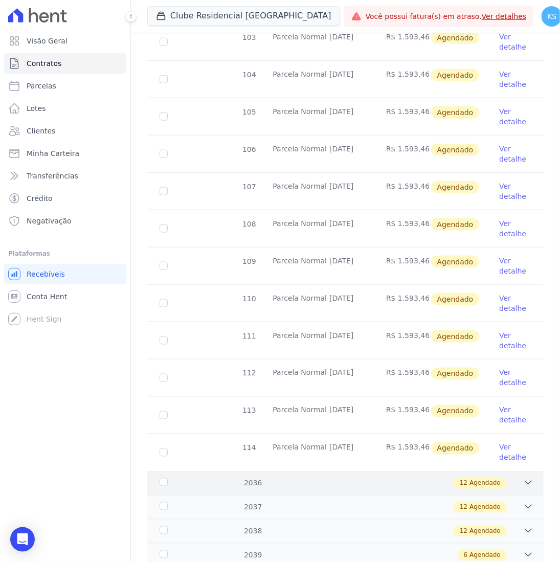
click at [377, 471] on div "2036 12 Agendado" at bounding box center [345, 483] width 396 height 24
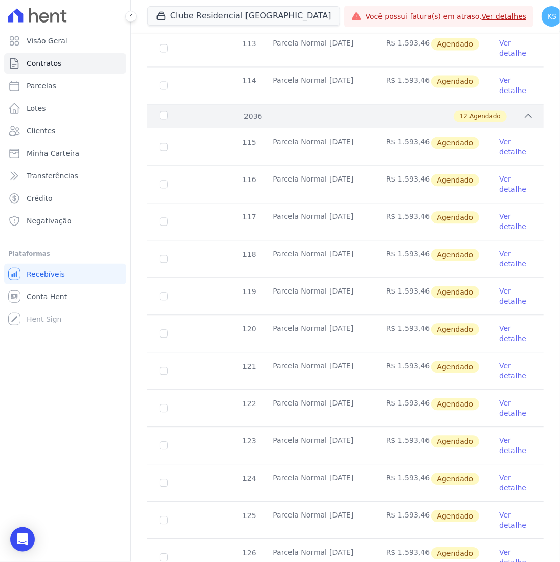
scroll to position [6000, 0]
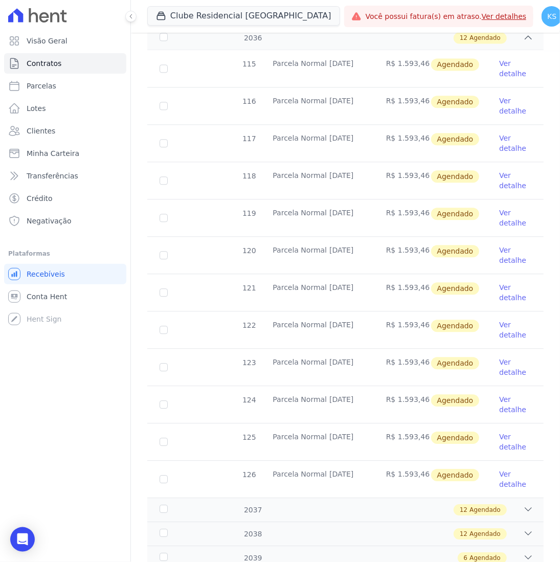
click at [378, 463] on div "115 [GEOGRAPHIC_DATA] [DATE] R$ 1.593,46 [GEOGRAPHIC_DATA] Ver detalhe 116 [GEO…" at bounding box center [345, 273] width 429 height 455
click at [379, 504] on div "12 Agendado" at bounding box center [364, 509] width 337 height 11
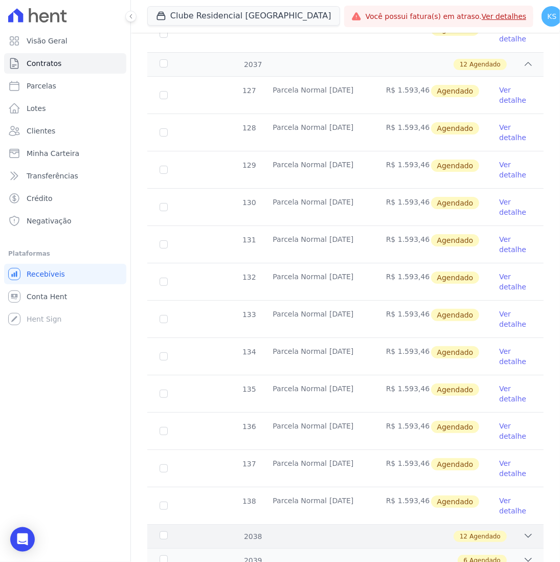
click at [395, 524] on div "2038 12 Agendado" at bounding box center [345, 536] width 396 height 24
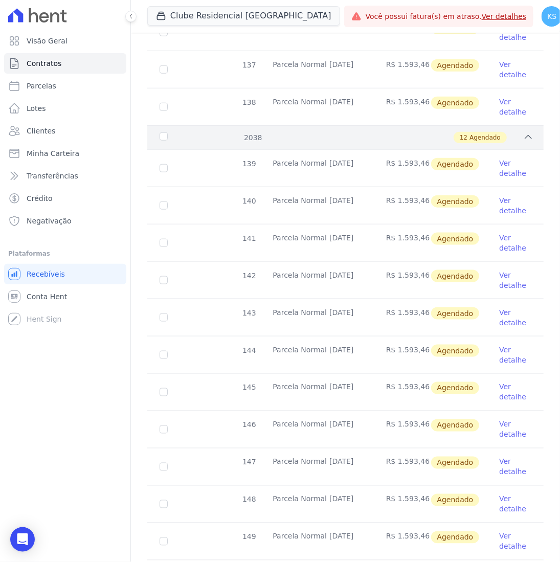
scroll to position [6891, 0]
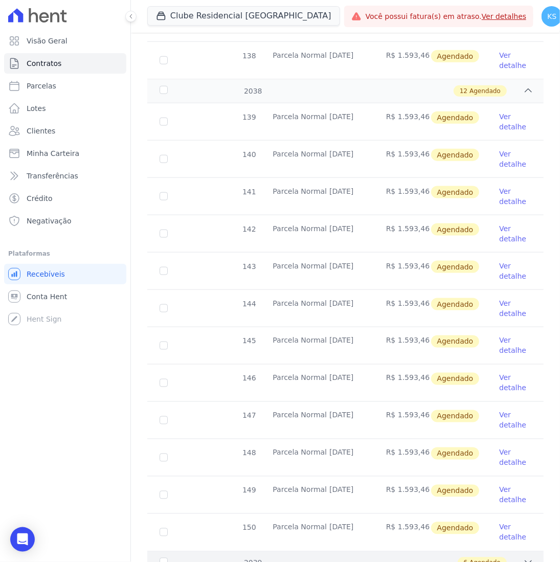
click at [399, 557] on div "6 Agendado" at bounding box center [364, 562] width 337 height 11
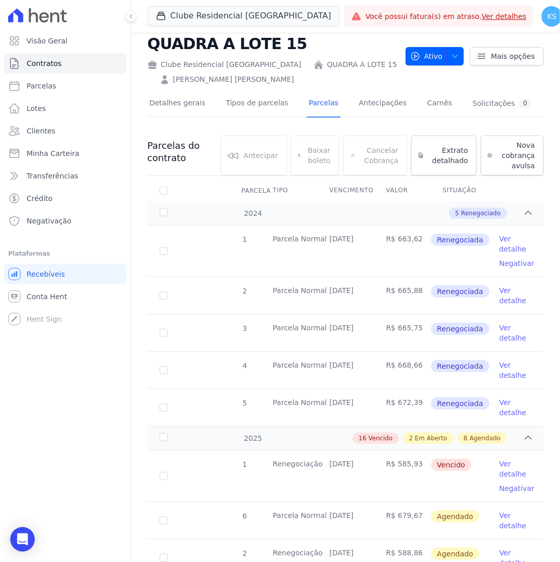
scroll to position [0, 0]
